Goal: Obtain resource: Download file/media

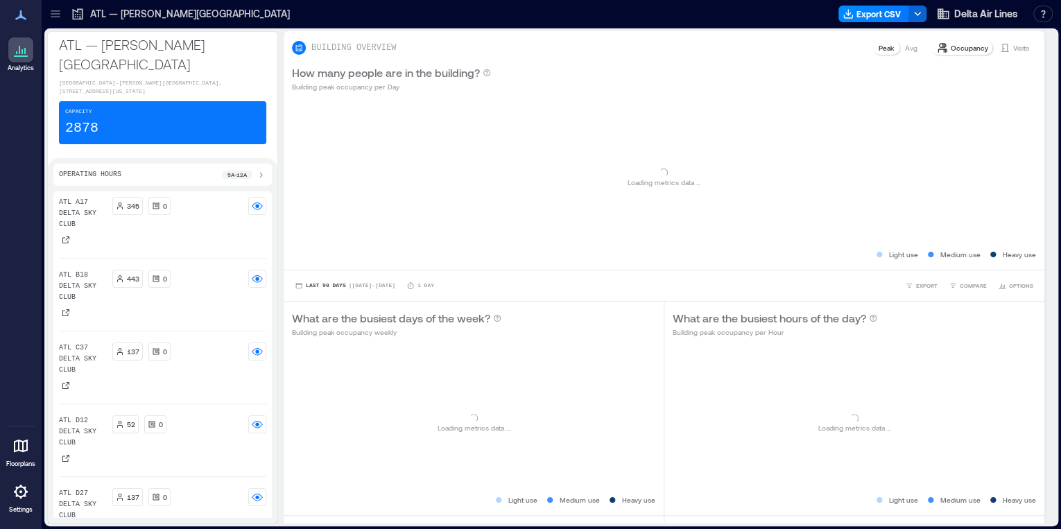
click at [58, 17] on icon at bounding box center [55, 16] width 9 height 1
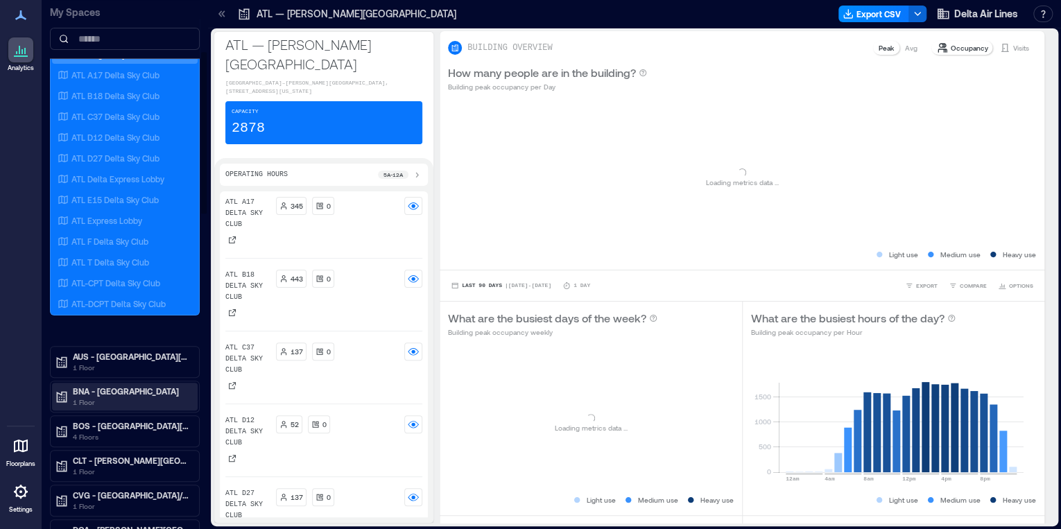
scroll to position [166, 0]
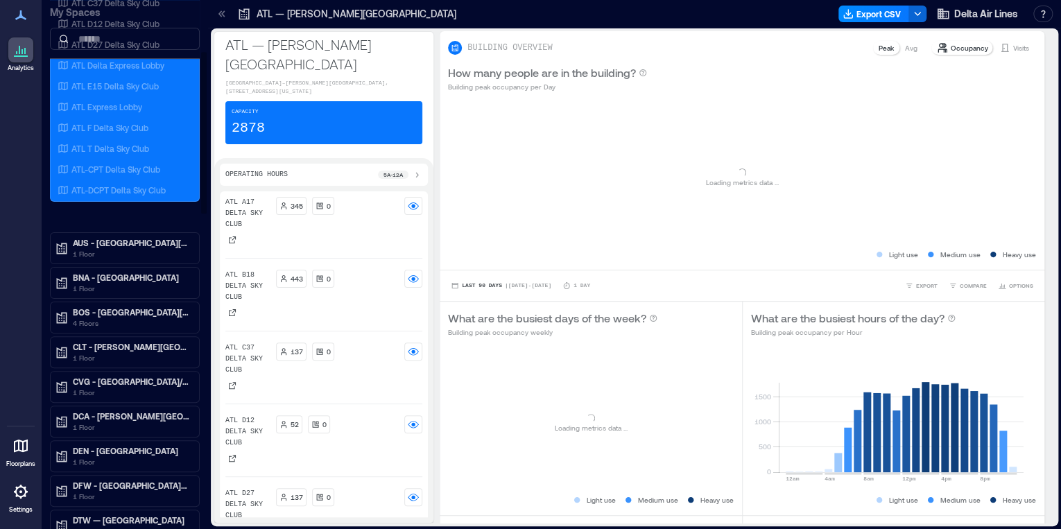
click at [123, 491] on p "1 Floor" at bounding box center [131, 496] width 116 height 11
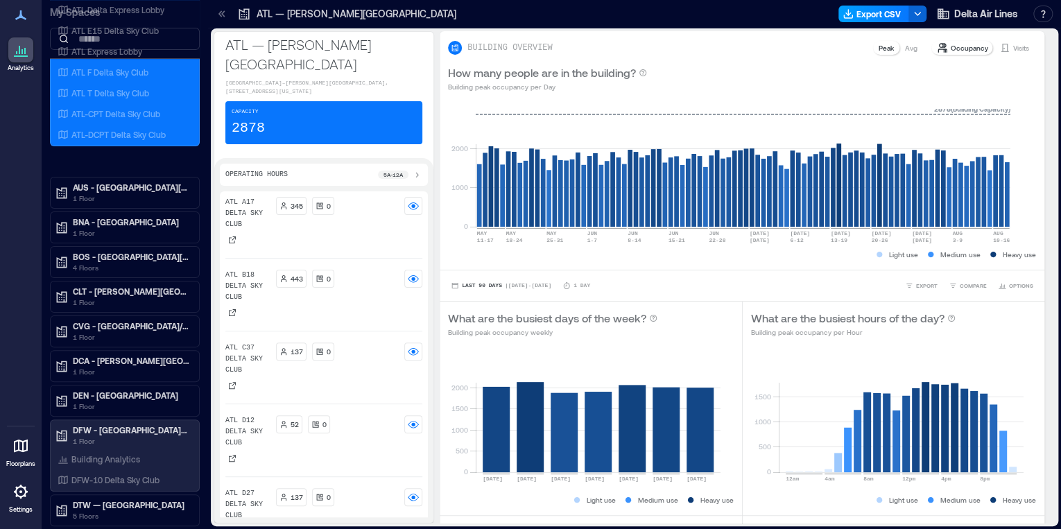
click at [874, 15] on button "Export CSV" at bounding box center [873, 14] width 71 height 17
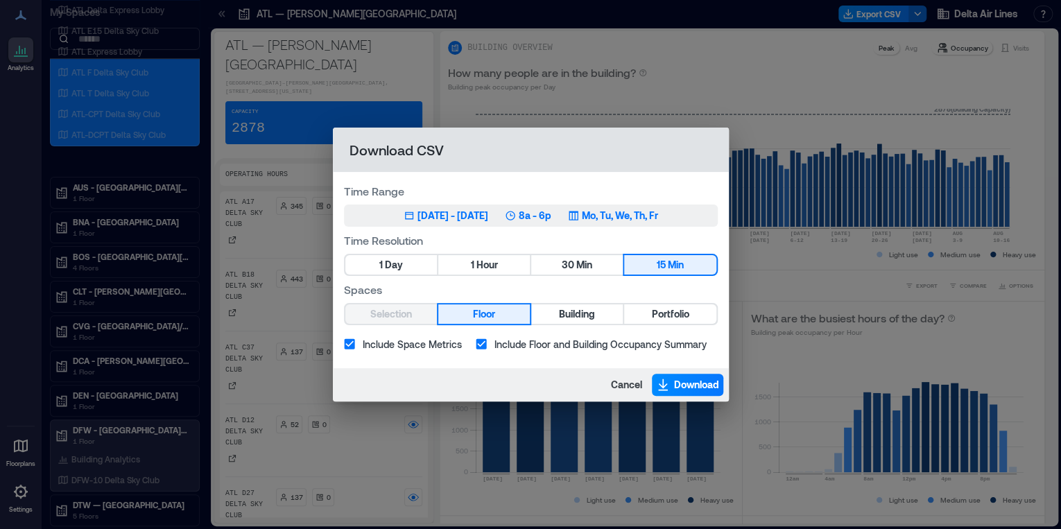
click at [418, 220] on div "May 13, 2025 - Aug 12, 2025" at bounding box center [452, 216] width 71 height 14
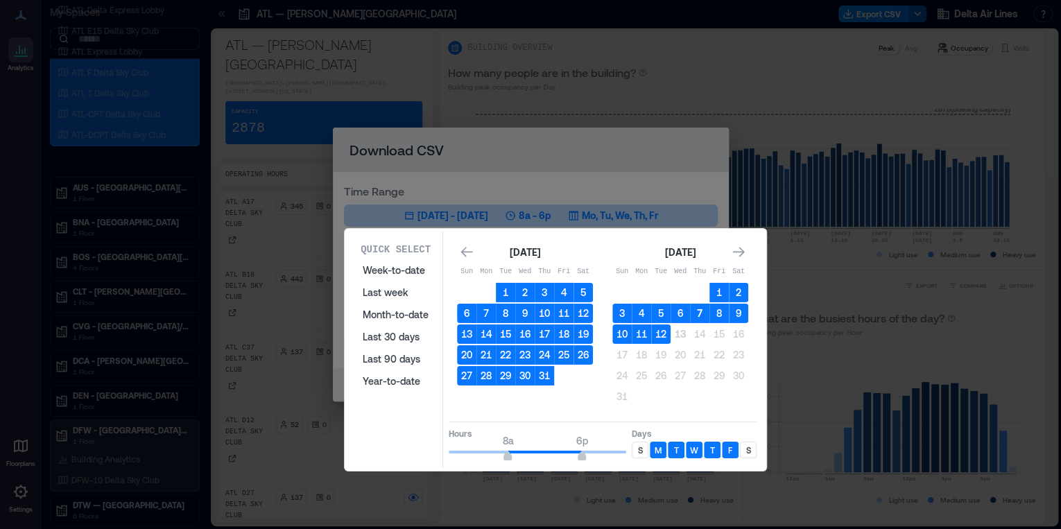
click at [702, 309] on button "7" at bounding box center [699, 313] width 19 height 19
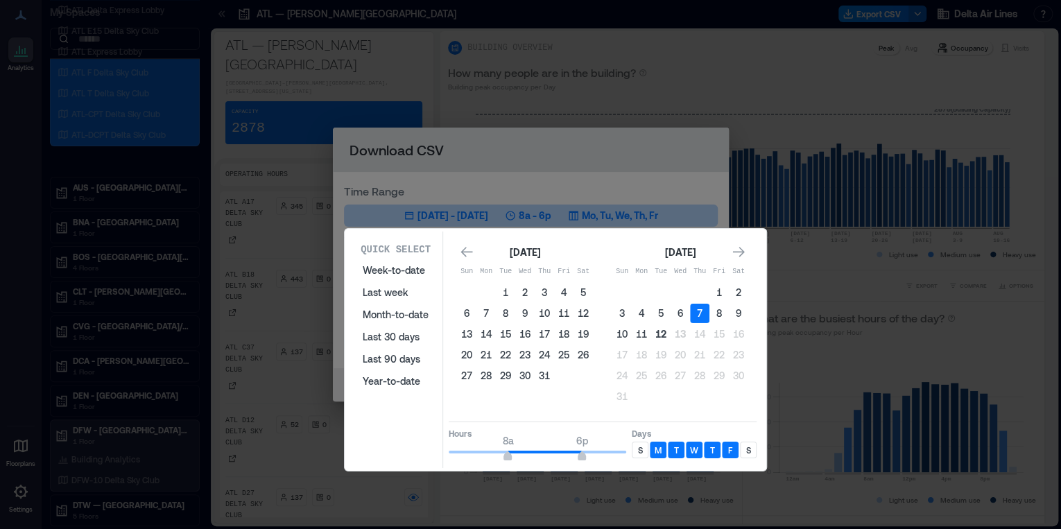
click at [659, 336] on button "12" at bounding box center [660, 333] width 19 height 19
click at [636, 446] on div "S" at bounding box center [640, 450] width 17 height 17
click at [758, 455] on div "Quick Select Week-to-date Last week Month-to-date Last 30 days Last 90 days Yea…" at bounding box center [555, 350] width 413 height 236
click at [751, 452] on div "S" at bounding box center [748, 450] width 17 height 17
type input "**"
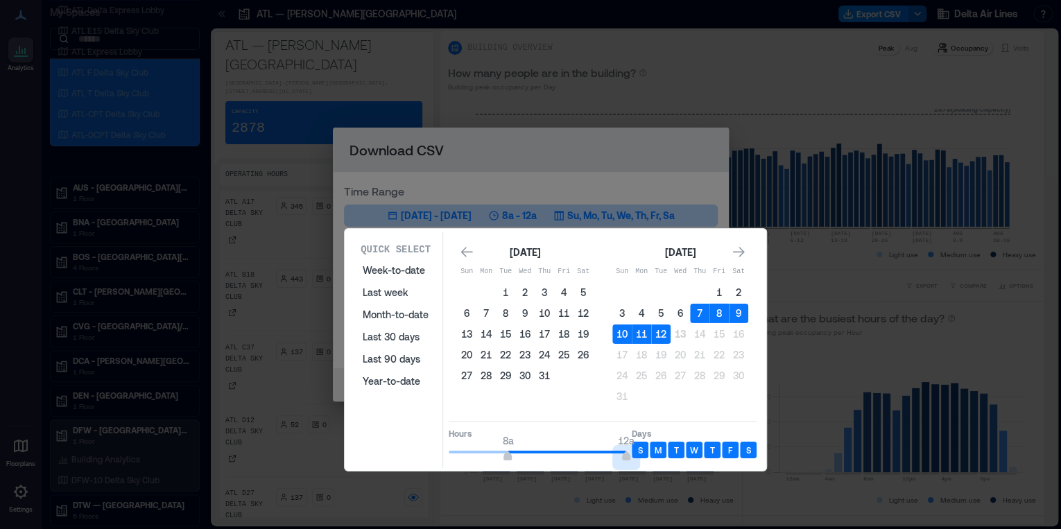
drag, startPoint x: 586, startPoint y: 451, endPoint x: 650, endPoint y: 455, distance: 63.9
click at [650, 455] on div "Hours 8a 12a Days S M T W T F S" at bounding box center [603, 442] width 308 height 41
type input "*"
drag, startPoint x: 508, startPoint y: 451, endPoint x: 406, endPoint y: 452, distance: 101.9
click at [406, 452] on div "Quick Select Week-to-date Last week Month-to-date Last 30 days Last 90 days Yea…" at bounding box center [555, 350] width 413 height 236
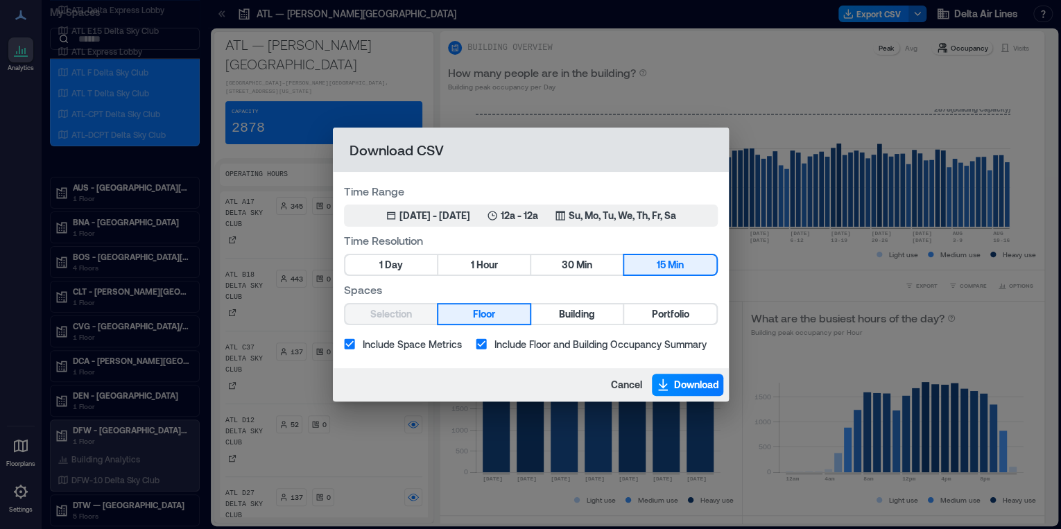
click at [498, 279] on div "Time Range Aug 7, 2025 - Aug 12, 2025 12a - 12a Su, Mo, Tu, We, Th, Fr, Sa Time…" at bounding box center [531, 270] width 396 height 196
click at [495, 272] on span "Hour" at bounding box center [486, 265] width 21 height 17
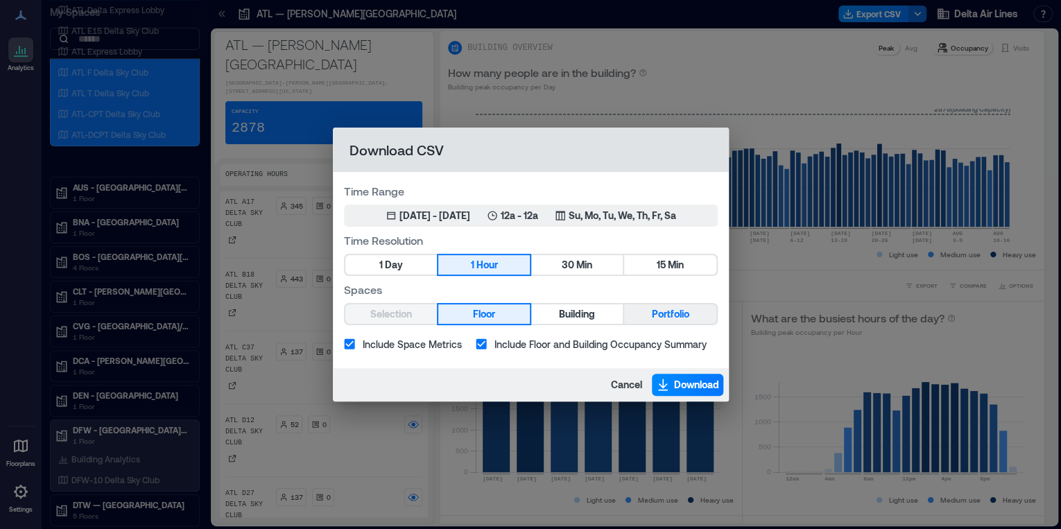
click at [652, 306] on span "Portfolio" at bounding box center [669, 314] width 37 height 17
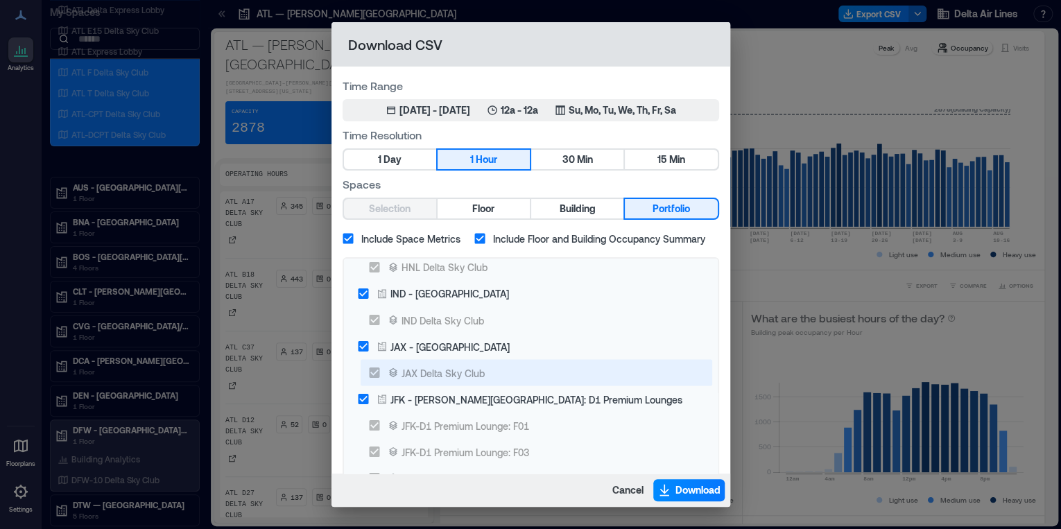
scroll to position [1276, 0]
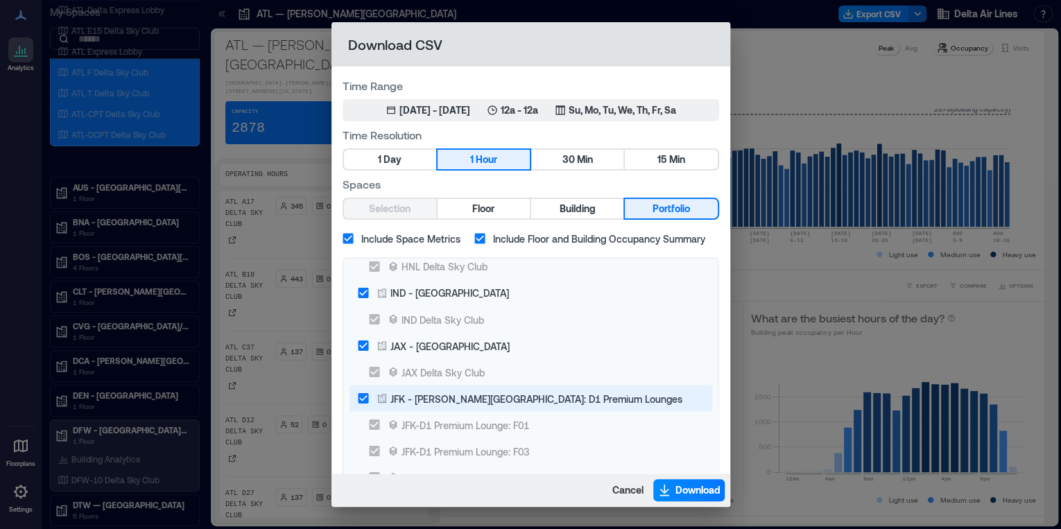
click at [468, 393] on div "JFK - John F. Kennedy International Airport: D1 Premium Lounges" at bounding box center [536, 398] width 292 height 15
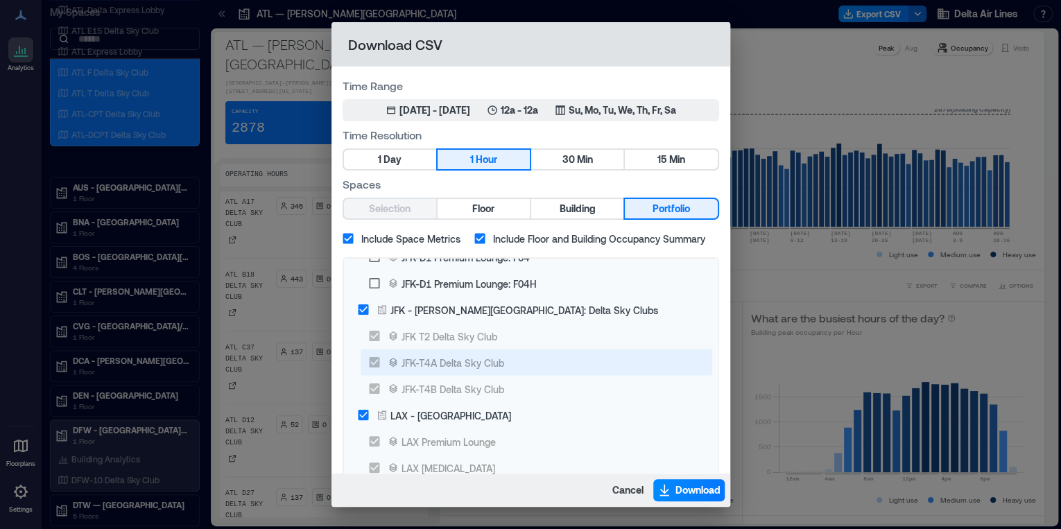
scroll to position [1498, 0]
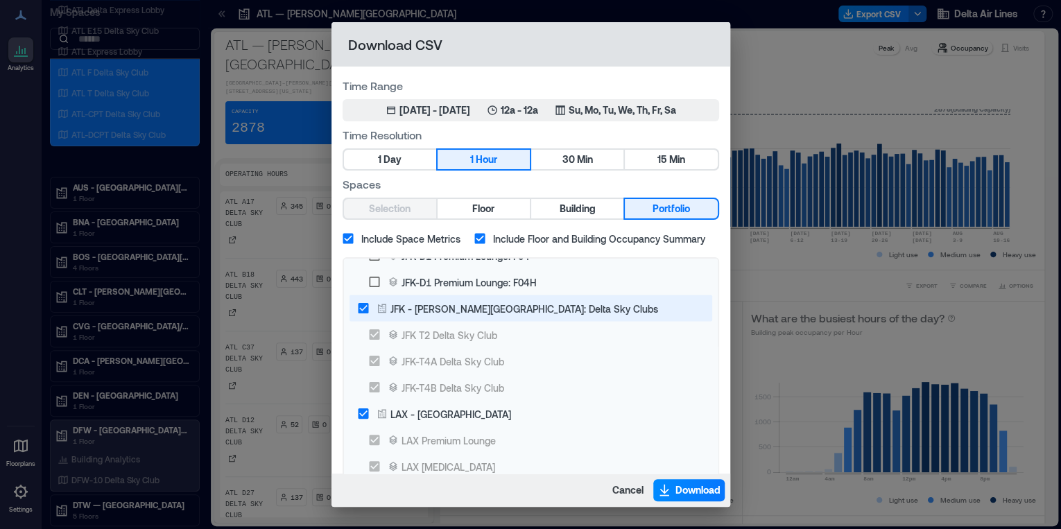
click at [471, 313] on div "JFK - John F. Kennedy International Airport: Delta Sky Clubs" at bounding box center [524, 308] width 268 height 15
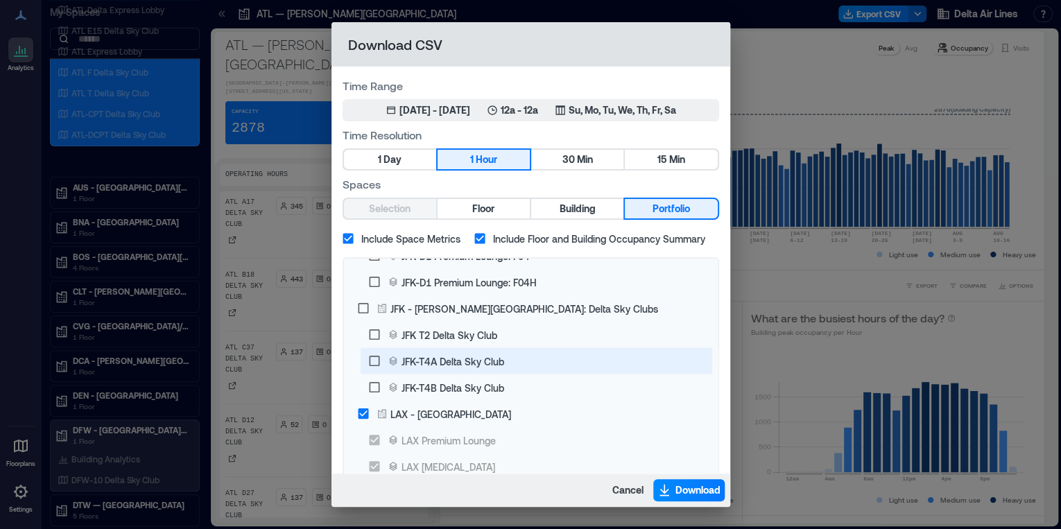
click at [471, 356] on div "JFK-T4A Delta Sky Club" at bounding box center [452, 361] width 103 height 15
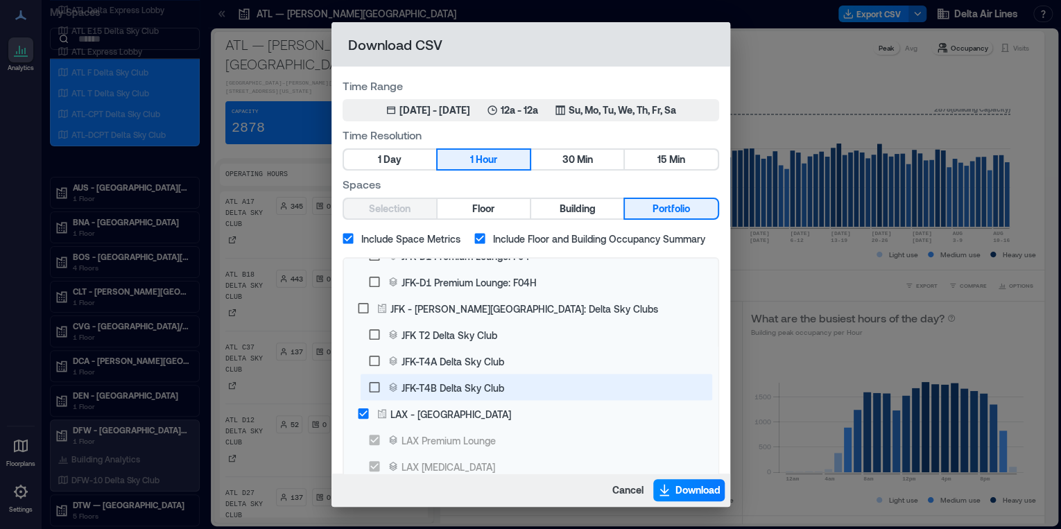
click at [471, 381] on div "JFK-T4B Delta Sky Club" at bounding box center [452, 387] width 103 height 15
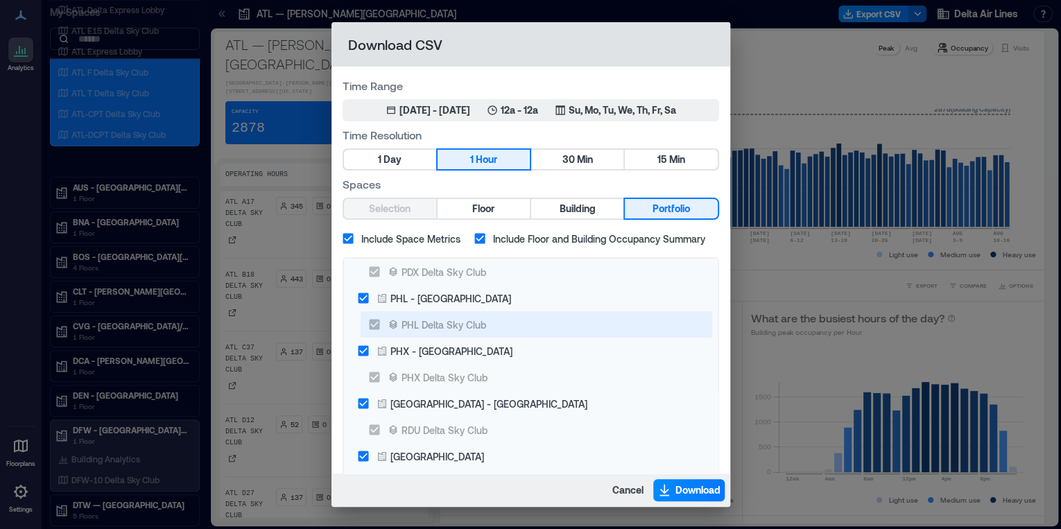
scroll to position [2718, 0]
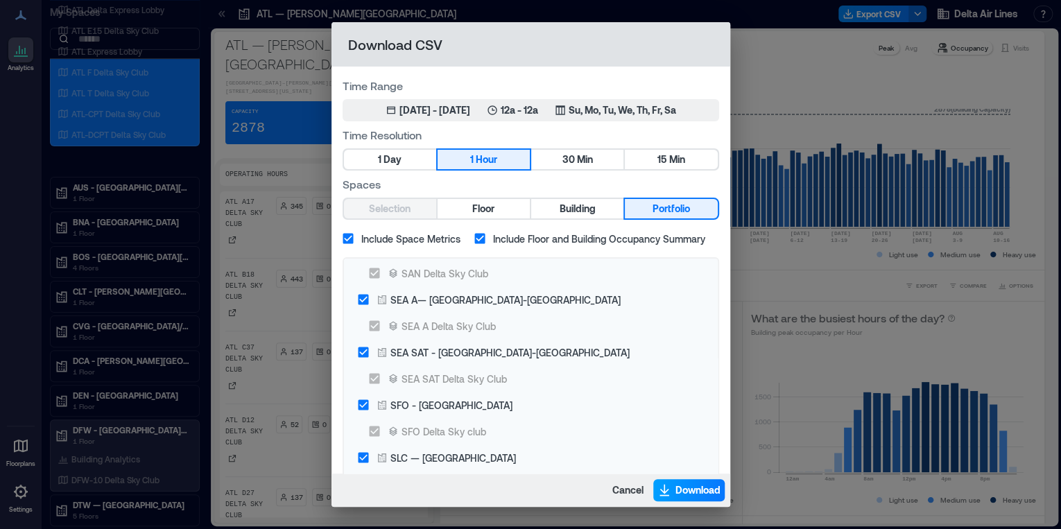
click at [687, 485] on span "Download" at bounding box center [697, 490] width 45 height 14
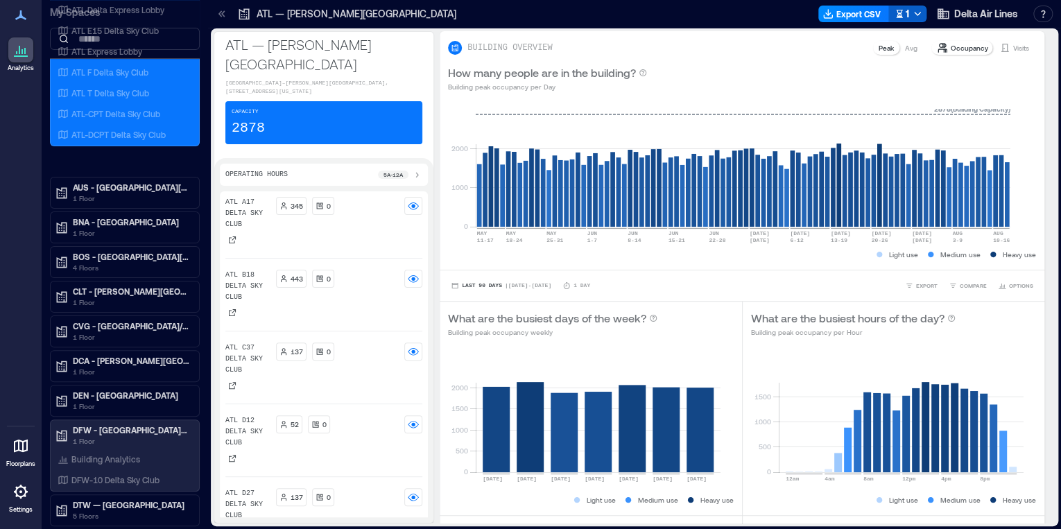
click at [918, 10] on icon "button" at bounding box center [917, 13] width 11 height 11
